Goal: Task Accomplishment & Management: Manage account settings

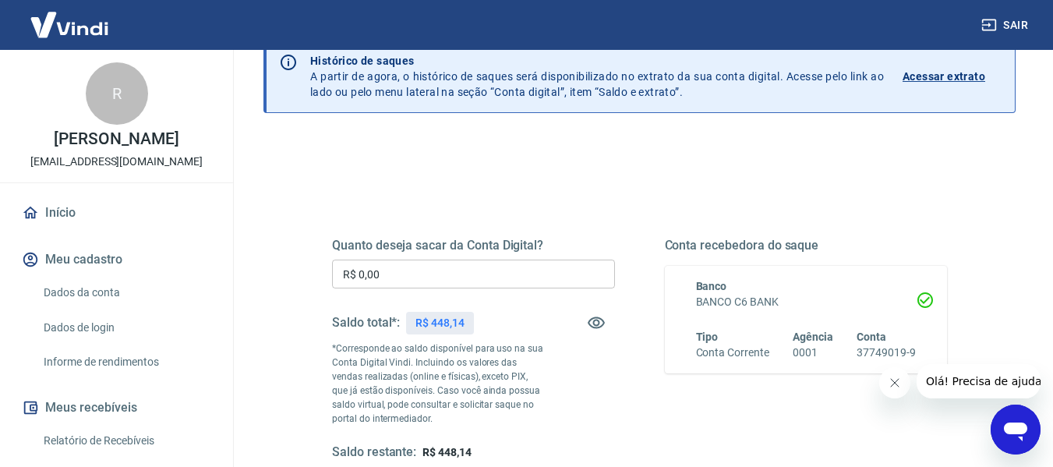
scroll to position [78, 0]
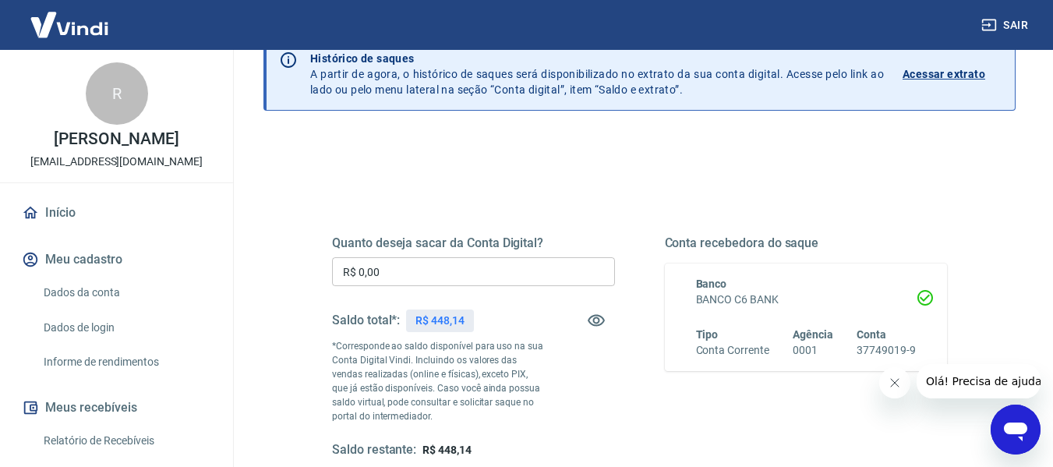
click at [51, 20] on img at bounding box center [69, 25] width 101 height 48
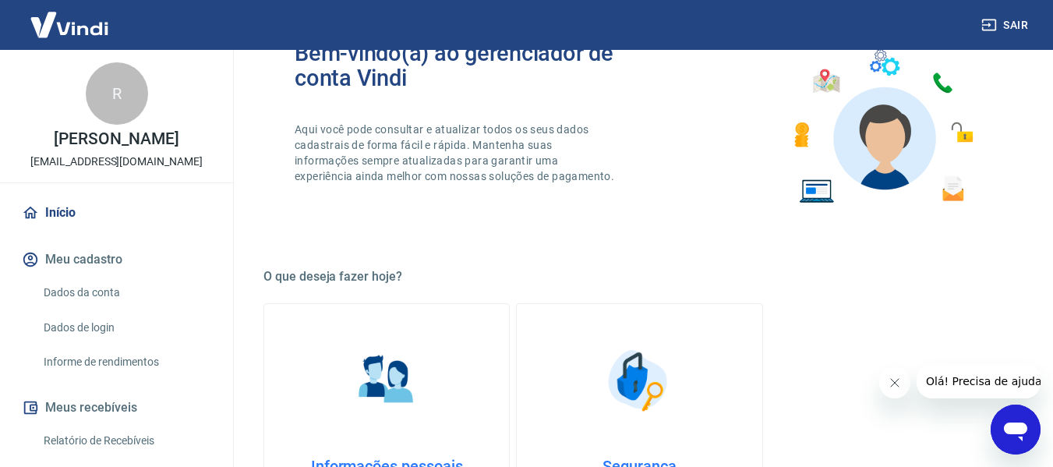
click at [58, 208] on link "Início" at bounding box center [117, 213] width 196 height 34
click at [58, 210] on link "Início" at bounding box center [117, 213] width 196 height 34
click at [83, 31] on img at bounding box center [69, 25] width 101 height 48
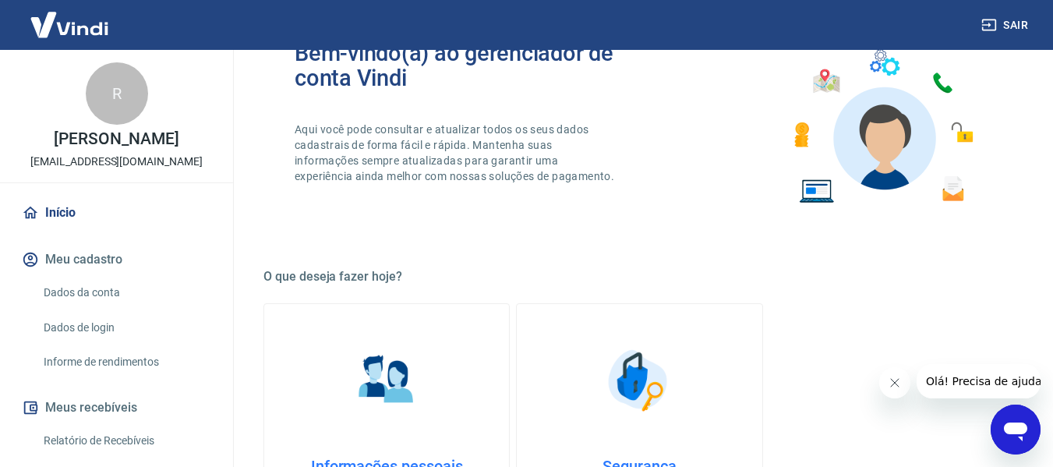
click at [45, 11] on img at bounding box center [69, 25] width 101 height 48
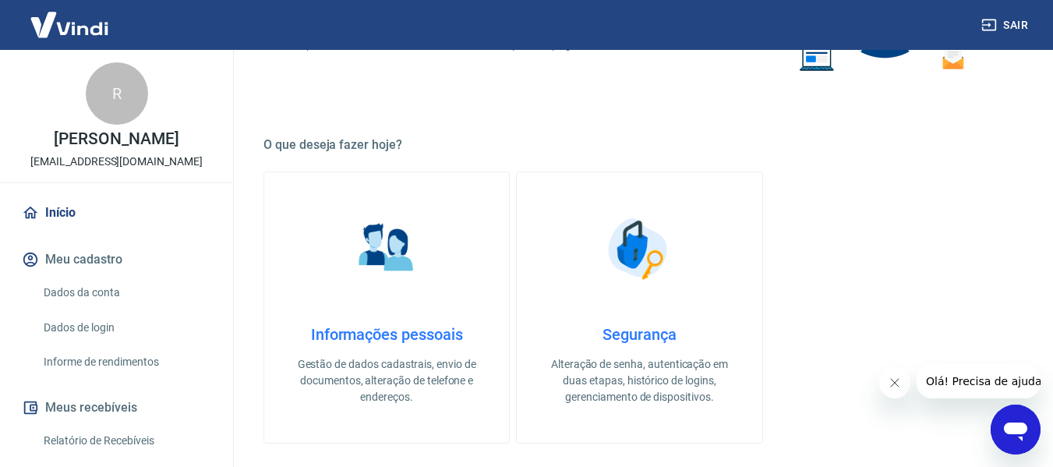
scroll to position [390, 0]
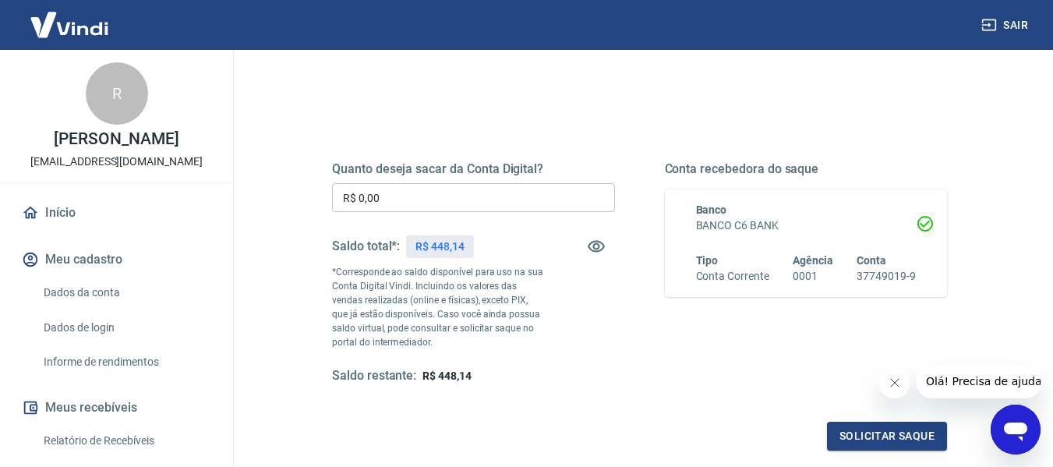
scroll to position [156, 0]
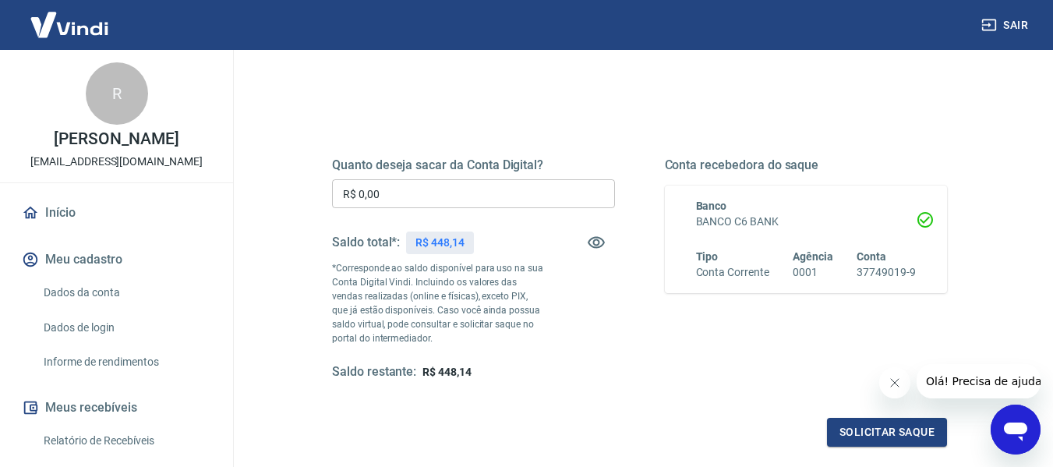
click at [473, 198] on input "R$ 0,00" at bounding box center [473, 193] width 283 height 29
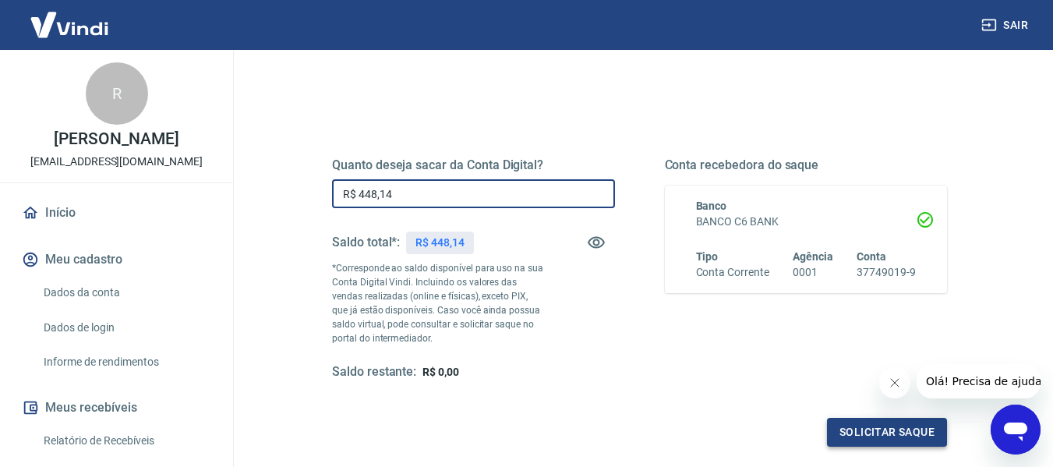
type input "R$ 448,14"
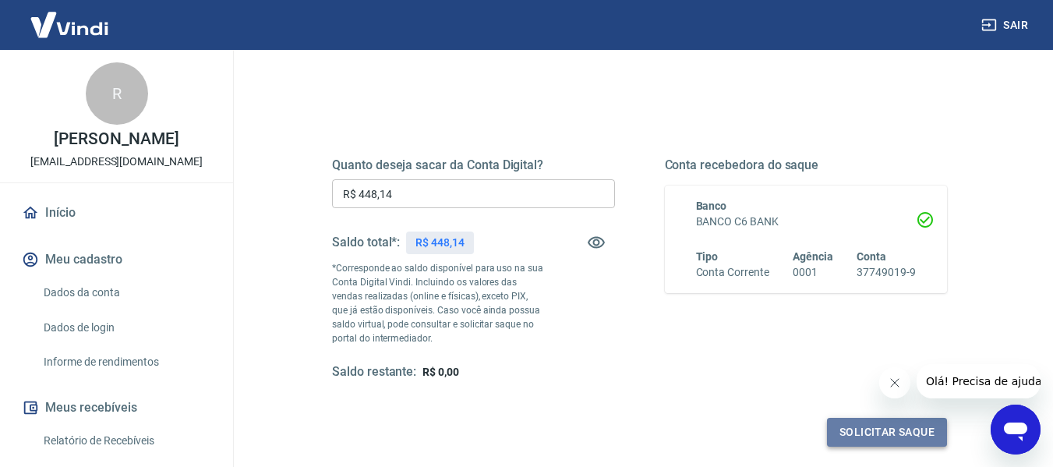
click at [889, 436] on button "Solicitar saque" at bounding box center [887, 432] width 120 height 29
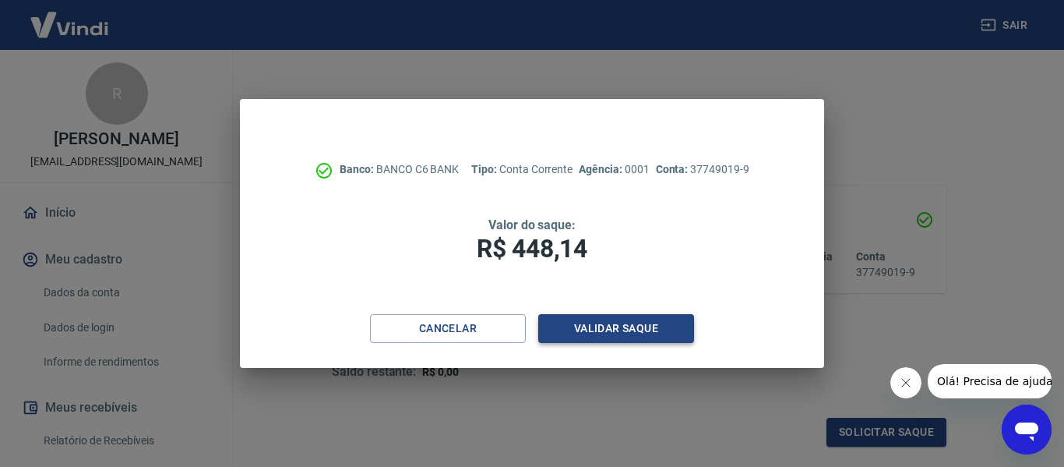
click at [659, 327] on button "Validar saque" at bounding box center [616, 328] width 156 height 29
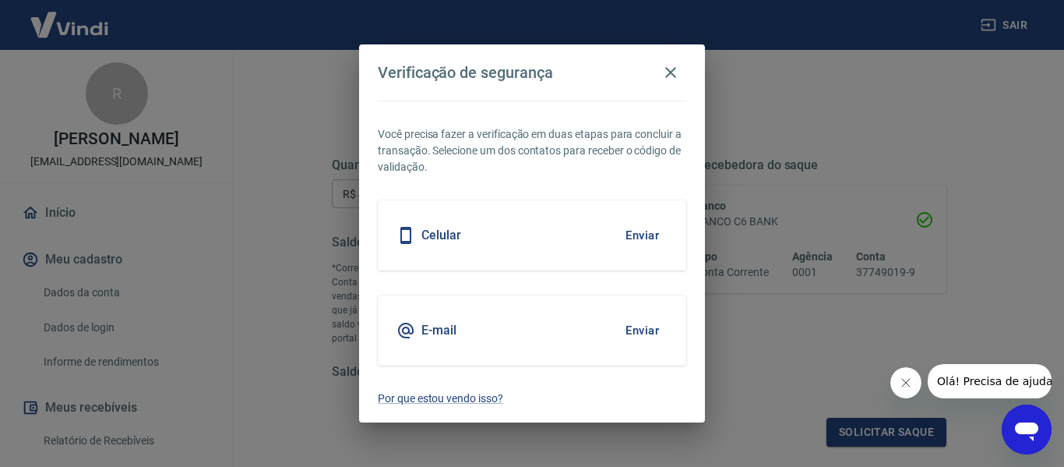
click at [649, 242] on button "Enviar" at bounding box center [642, 235] width 51 height 33
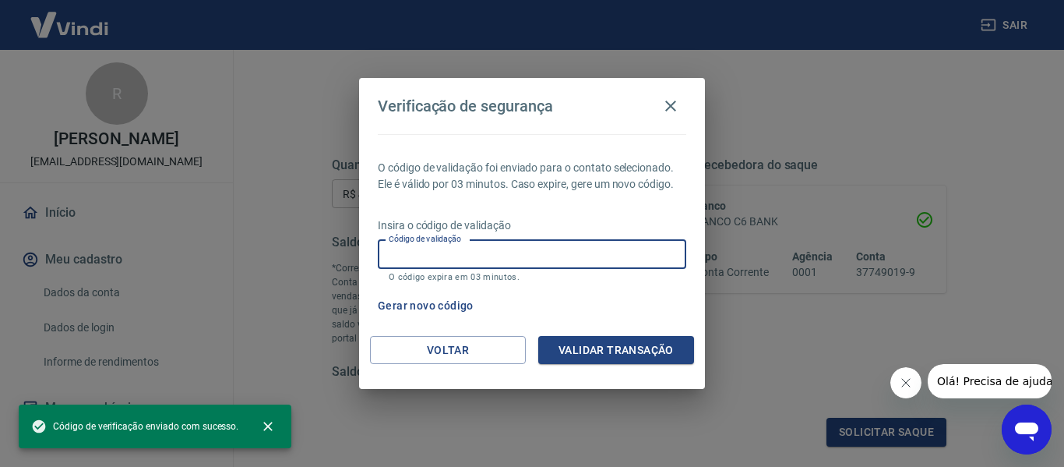
click at [495, 242] on input "Código de validação" at bounding box center [532, 254] width 309 height 29
